Goal: Find specific fact: Find specific fact

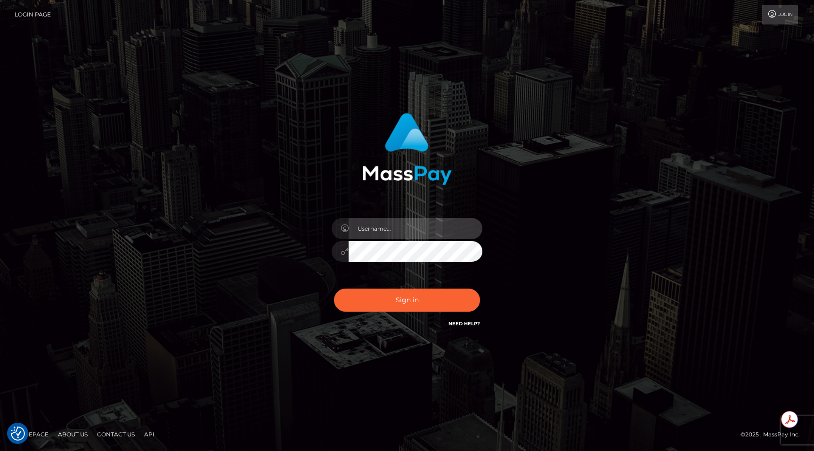
type input "egblue"
click at [334, 289] on button "Sign in" at bounding box center [407, 300] width 146 height 23
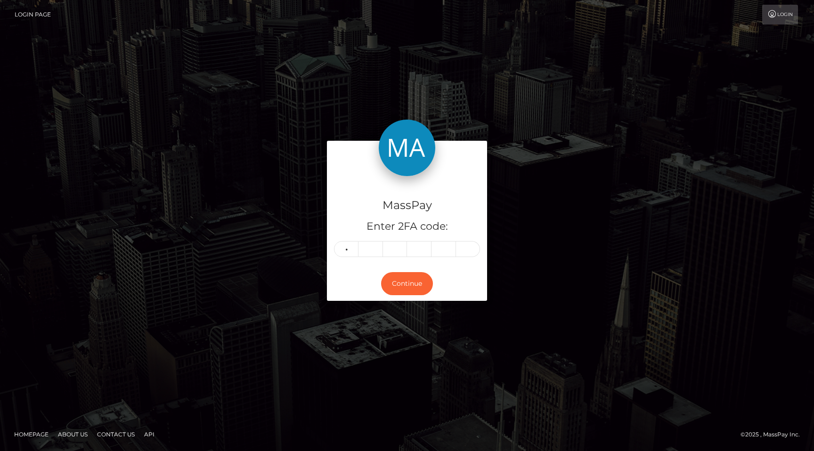
type input "1"
type input "9"
type input "4"
type input "0"
type input "1"
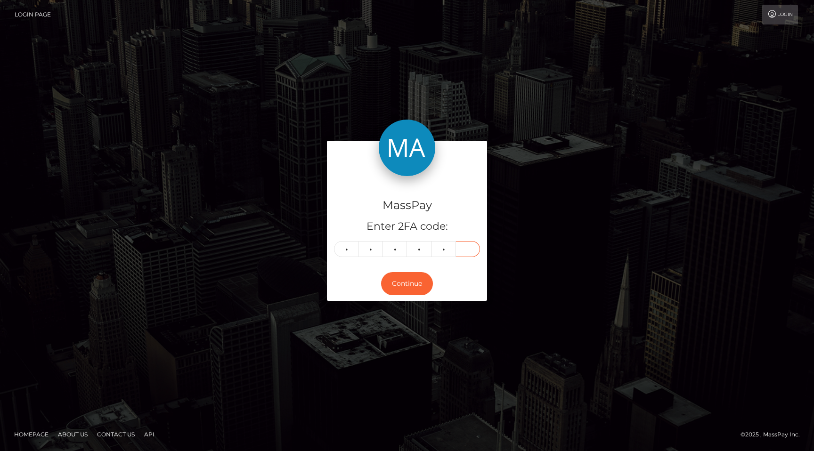
type input "5"
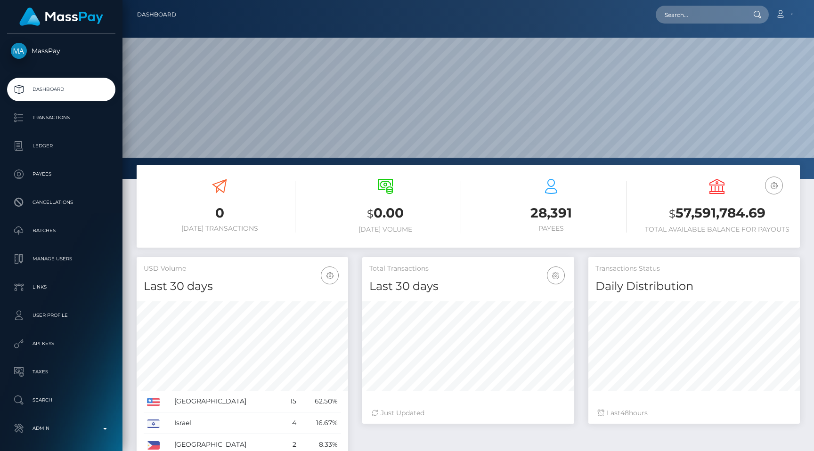
scroll to position [167, 212]
click at [695, 12] on input "text" at bounding box center [700, 15] width 89 height 18
paste input "poact_h4Rrjtz4c1uO"
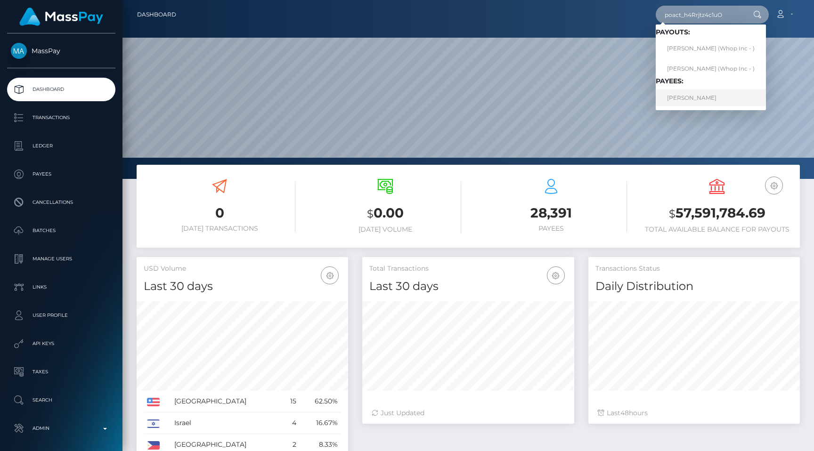
type input "poact_h4Rrjtz4c1uO"
click at [708, 91] on link "NIZAR AMIOUR" at bounding box center [711, 97] width 110 height 17
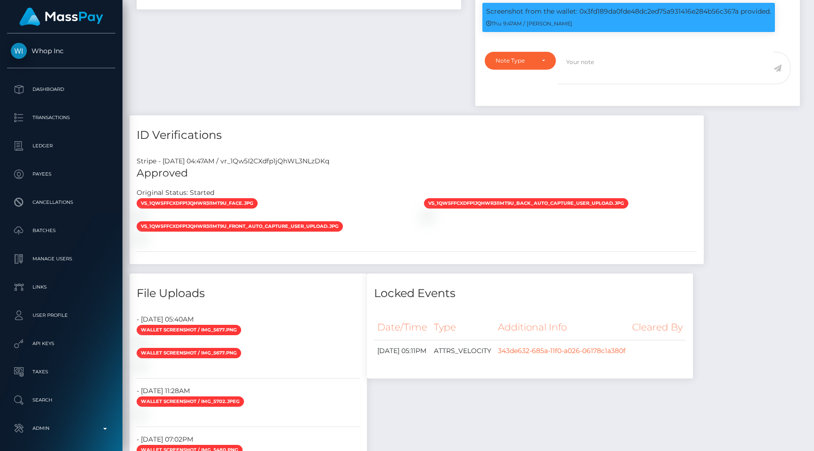
scroll to position [925, 0]
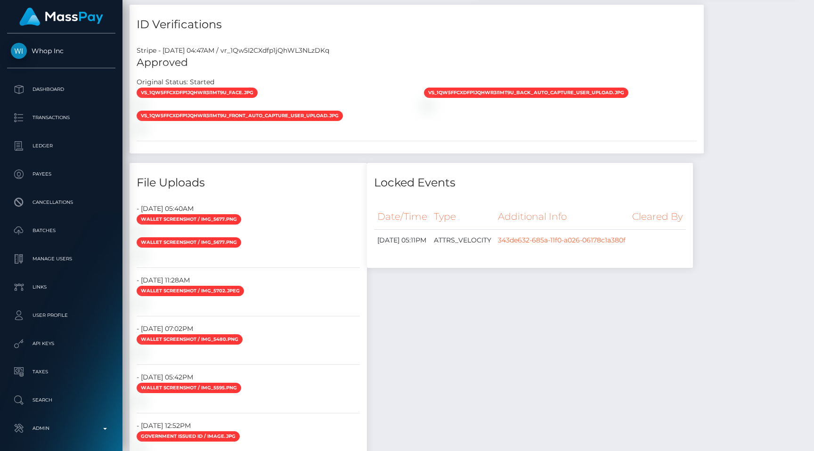
click at [316, 53] on div "Stripe - [DATE] 04:47AM / vr_1Qw5I2CXdfp1jQhWL3NLzDKq" at bounding box center [417, 51] width 574 height 10
copy div "vr_1Qw5I2CXdfp1jQhWL3NLzDKq"
